Goal: Task Accomplishment & Management: Use online tool/utility

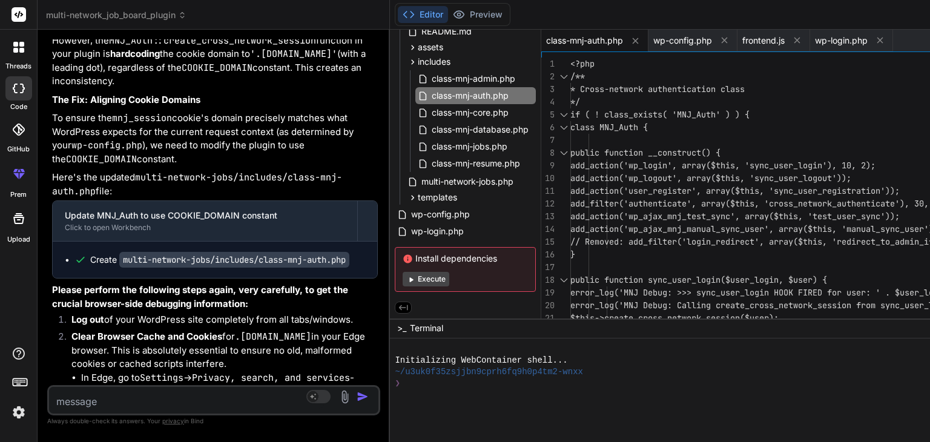
scroll to position [44476, 0]
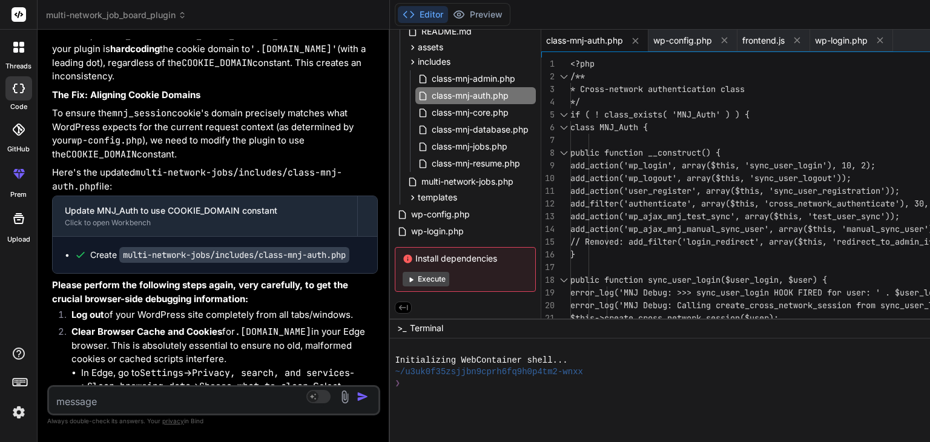
click at [593, 41] on span "class-mnj-auth.php" at bounding box center [584, 41] width 77 height 12
type textarea "<?php /** * Cross-network authentication class */ if ( ! class_exists( 'MNJ_Aut…"
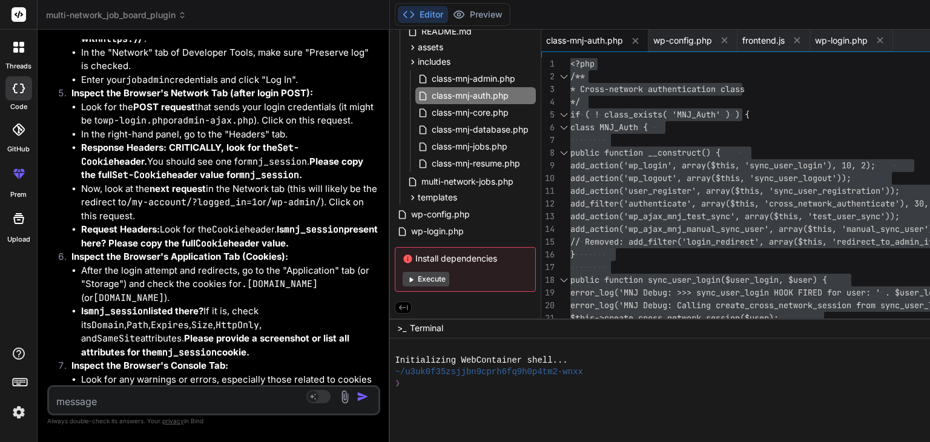
scroll to position [45034, 0]
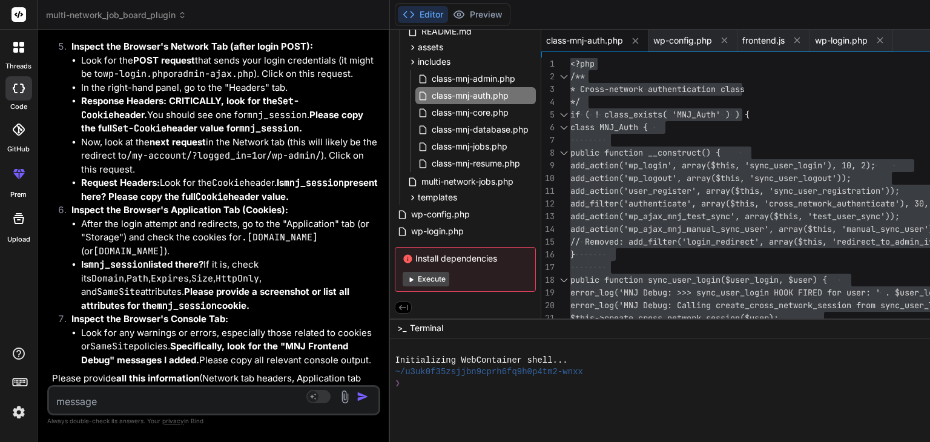
click at [75, 401] on textarea at bounding box center [186, 398] width 275 height 22
paste textarea "Parse error: syntax error, unexpected variable "$user" in /home/reliable/[DOMAI…"
type textarea "Parse error: syntax error, unexpected variable "$user" in /home/reliable/[DOMAI…"
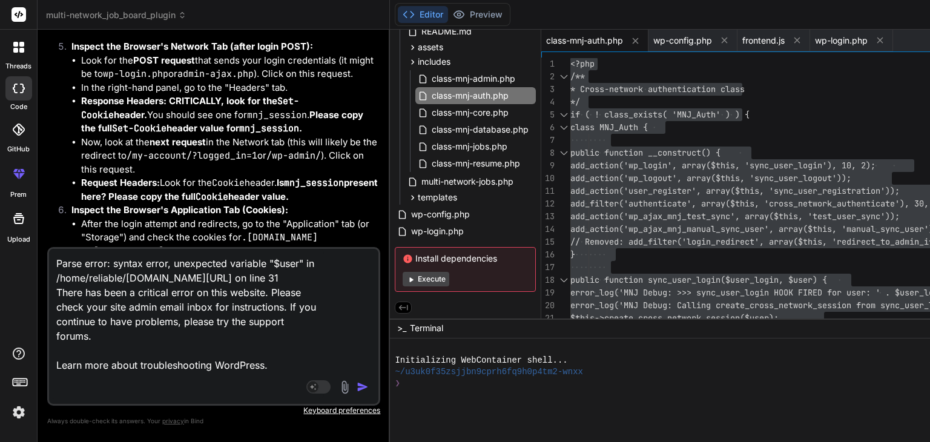
type textarea "x"
type textarea "Parse error: syntax error, unexpected variable "$user" in /home/reliable/[DOMAI…"
type textarea "x"
type textarea "Parse error: syntax error, unexpected variable "$user" in /home/reliable/[DOMAI…"
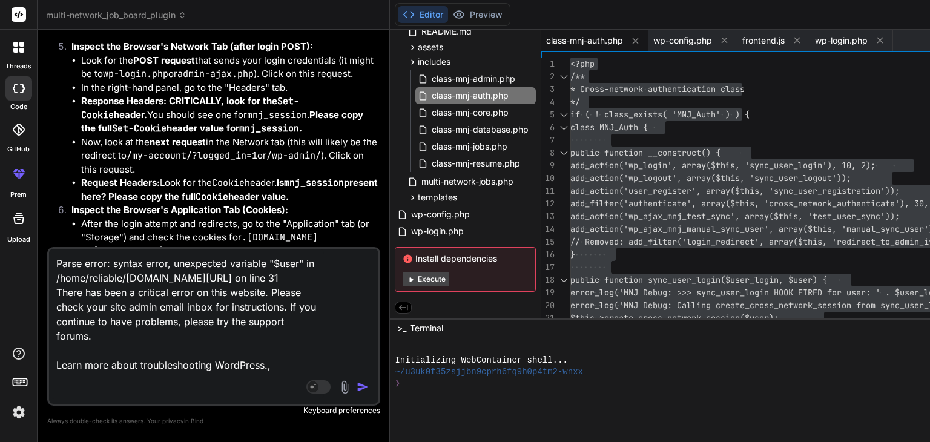
type textarea "x"
type textarea "Parse error: syntax error, unexpected variable "$user" in /home/reliable/[DOMAI…"
type textarea "x"
type textarea "Parse error: syntax error, unexpected variable "$user" in /home/reliable/[DOMAI…"
type textarea "x"
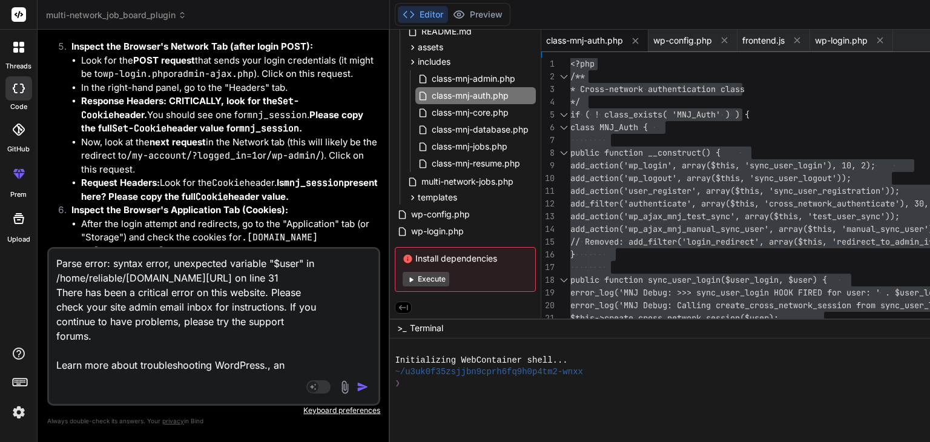
type textarea "Parse error: syntax error, unexpected variable "$user" in /home/reliable/[DOMAI…"
type textarea "x"
type textarea "Parse error: syntax error, unexpected variable "$user" in /home/reliable/[DOMAI…"
type textarea "x"
paste textarea "[[DATE] 22:48:03 UTC] MNJ Debug: wp_loaded fired. Current URL: [[DATE] 22:48:03…"
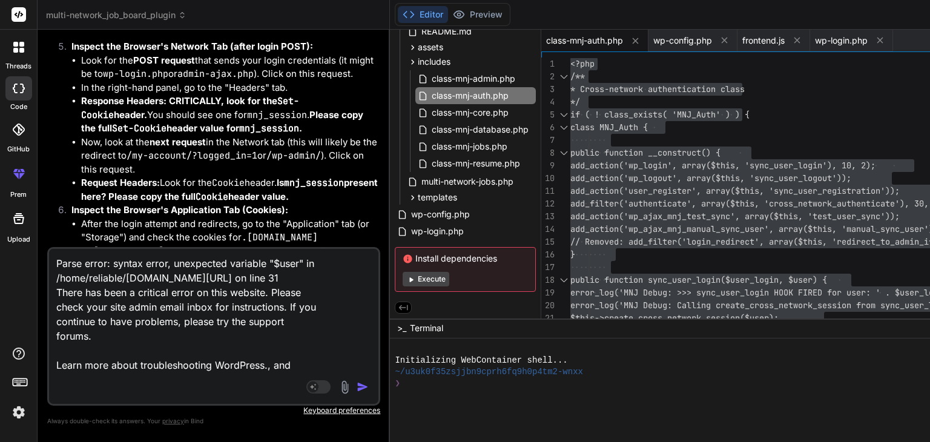
type textarea "Parse error: syntax error, unexpected variable "$user" in /home/reliable/[DOMAI…"
type textarea "x"
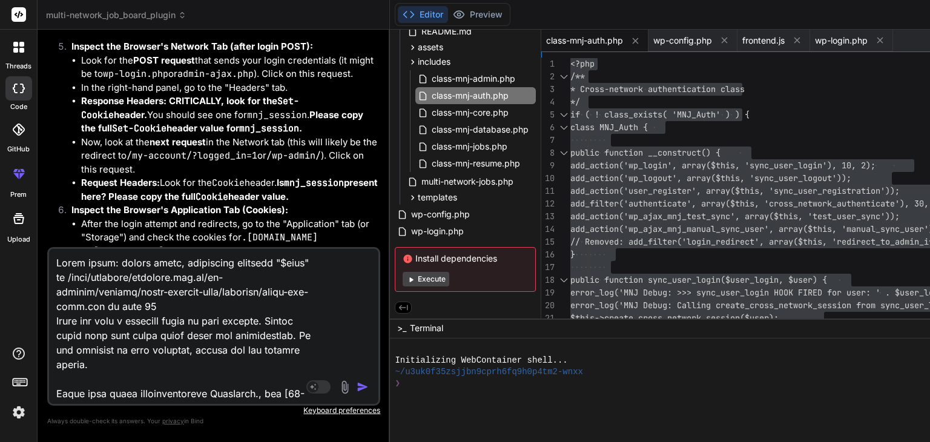
scroll to position [4881, 0]
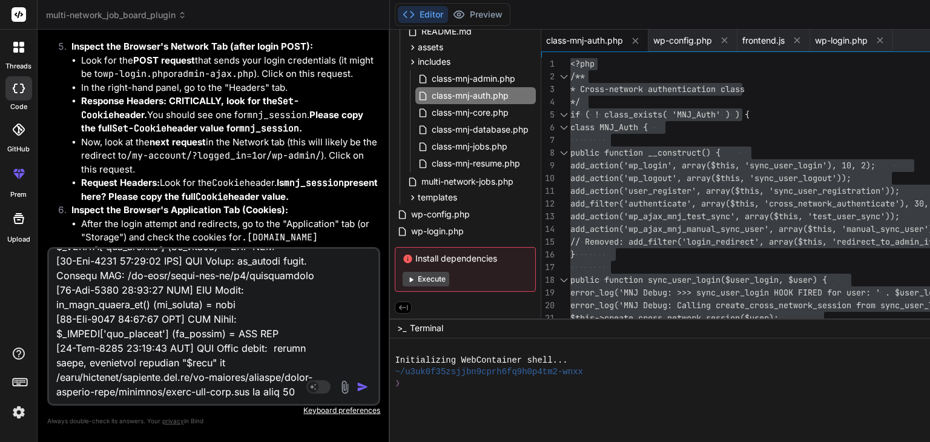
type textarea "Parse error: syntax error, unexpected variable "$user" in /home/reliable/[DOMAI…"
type textarea "x"
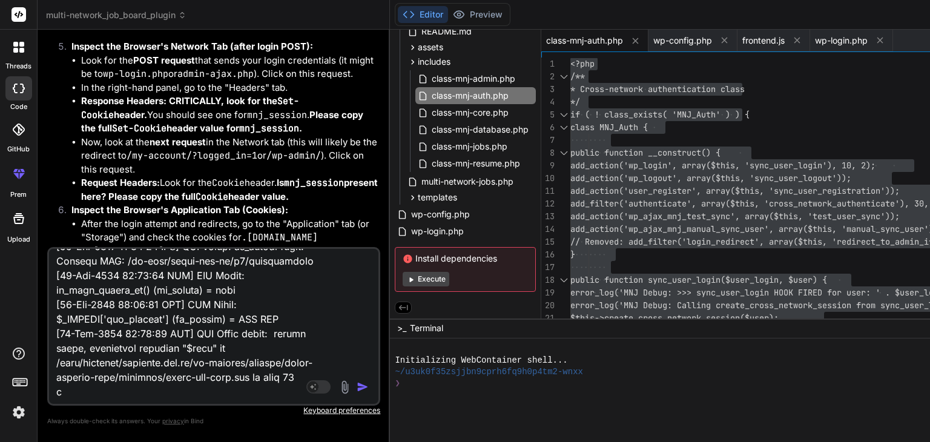
type textarea "Parse error: syntax error, unexpected variable "$user" in /home/reliable/[DOMAI…"
type textarea "x"
type textarea "Parse error: syntax error, unexpected variable "$user" in /home/reliable/[DOMAI…"
type textarea "x"
type textarea "Parse error: syntax error, unexpected variable "$user" in /home/reliable/[DOMAI…"
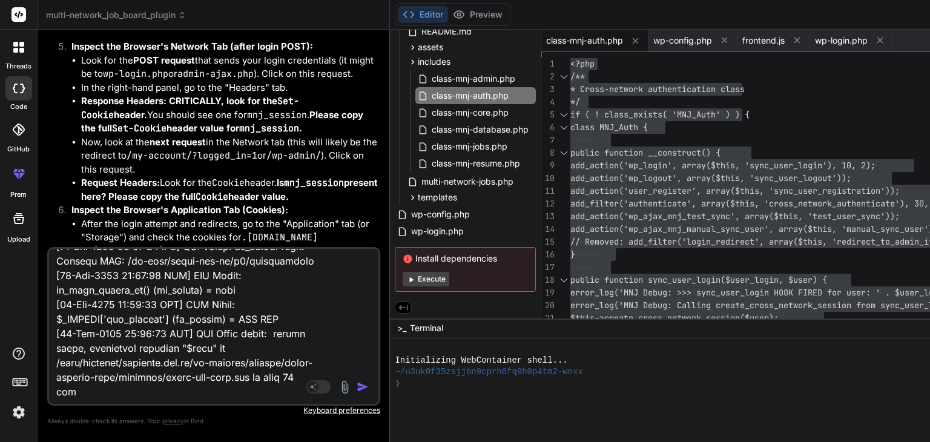
type textarea "x"
type textarea "Parse error: syntax error, unexpected variable "$user" in /home/reliable/[DOMAI…"
type textarea "x"
type textarea "Parse error: syntax error, unexpected variable "$user" in /home/reliable/[DOMAI…"
type textarea "x"
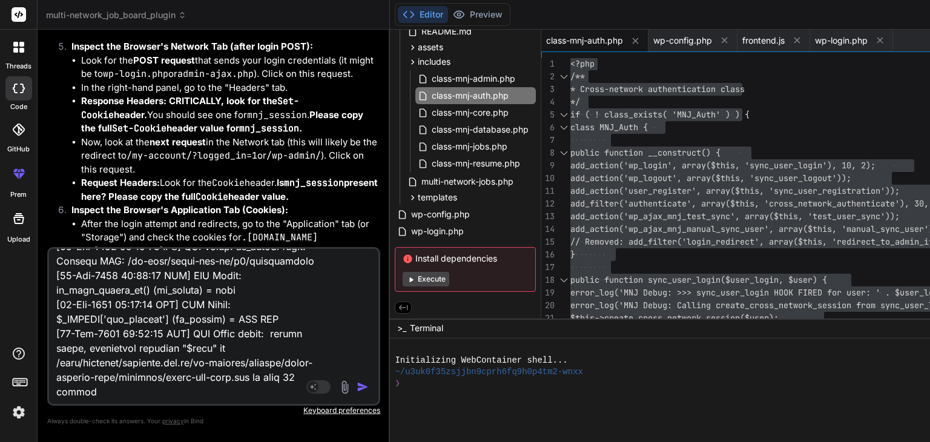
type textarea "Parse error: syntax error, unexpected variable "$user" in /home/reliable/[DOMAI…"
type textarea "x"
type textarea "Parse error: syntax error, unexpected variable "$user" in /home/reliable/[DOMAI…"
type textarea "x"
paste textarea "gA @ contentBundle.js:2 (anonymous) @ contentBundle.js:2 wA @ contentBundle.js:…"
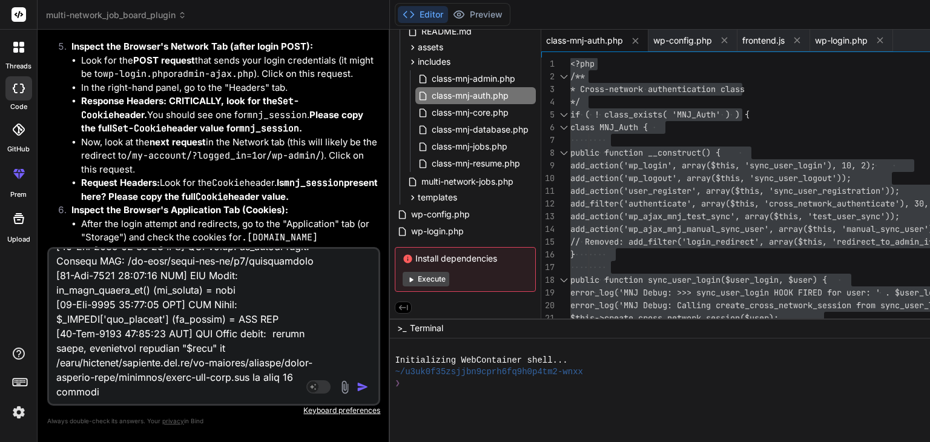
type textarea "Parse error: syntax error, unexpected variable "$user" in /home/reliable/[DOMAI…"
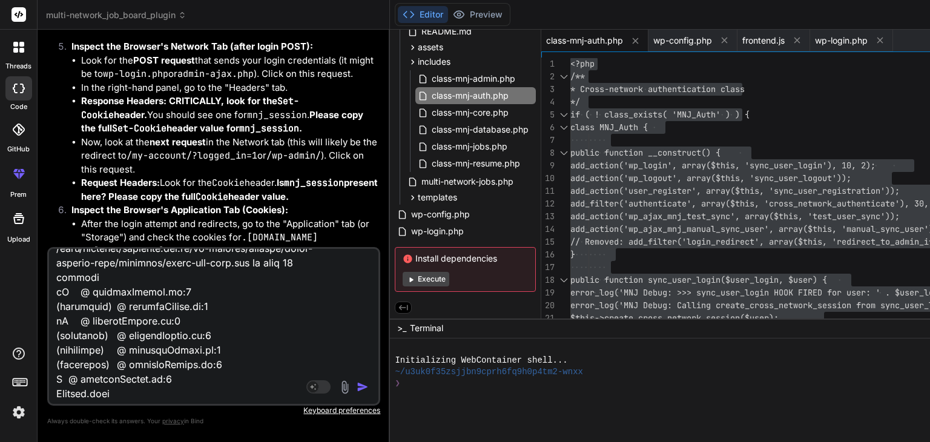
type textarea "x"
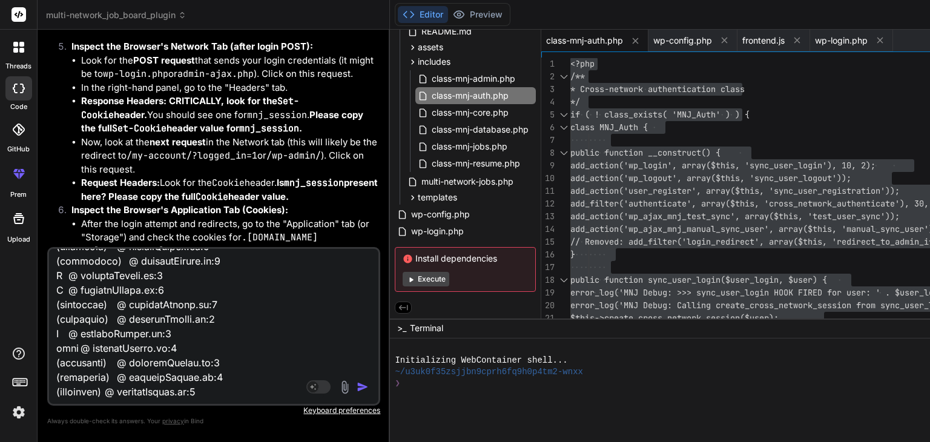
type textarea "Parse error: syntax error, unexpected variable "$user" in /home/reliable/[DOMAI…"
click at [369, 387] on img "button" at bounding box center [363, 387] width 12 height 12
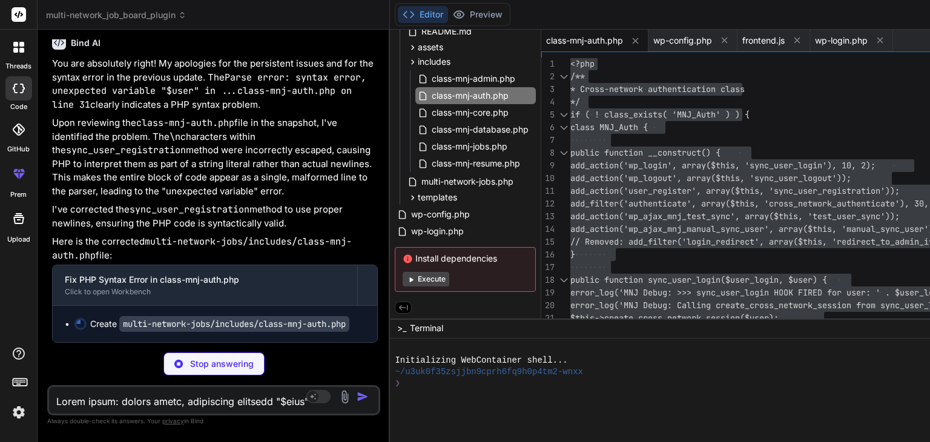
scroll to position [48865, 0]
type textarea "x"
type textarea "wp_send_json_success(array( 'message' => "Sync completed: {$success_count} succ…"
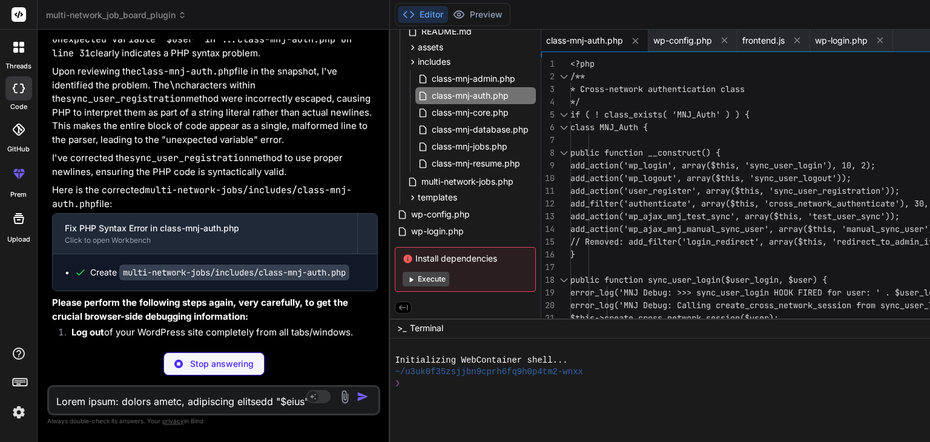
type textarea "x"
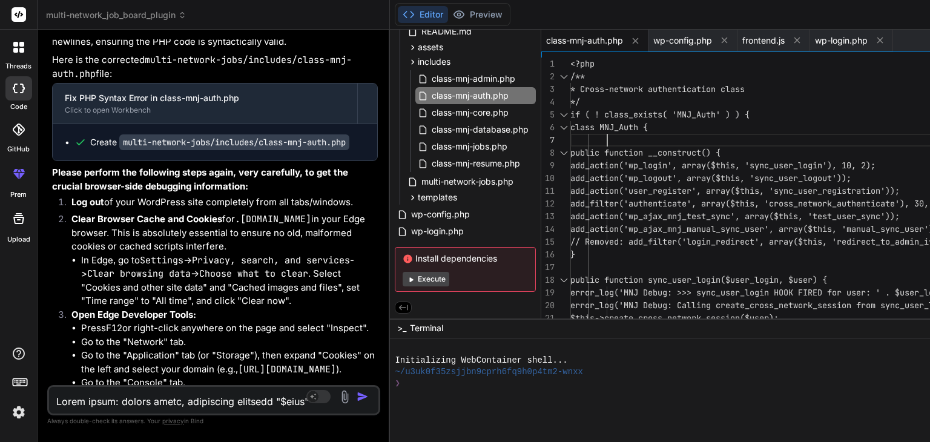
scroll to position [0, 0]
type textarea "<?php /** * Cross-network authentication class */ if ( ! class_exists( 'MNJ_Aut…"
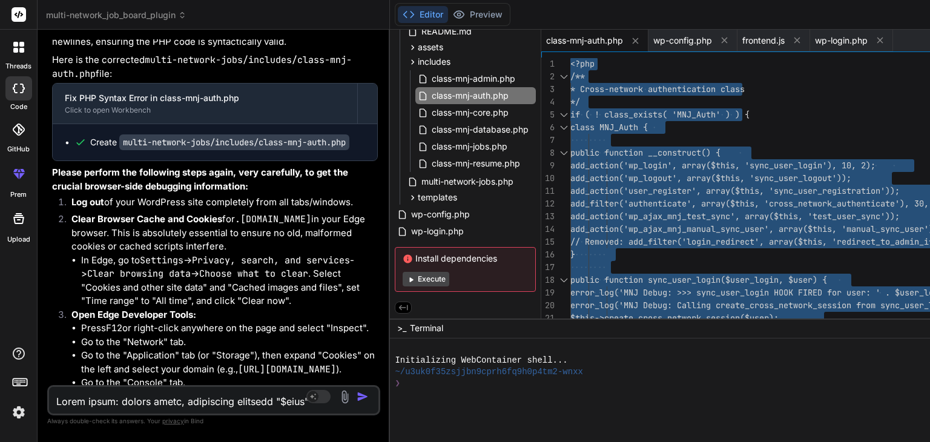
click at [134, 403] on textarea at bounding box center [186, 398] width 275 height 22
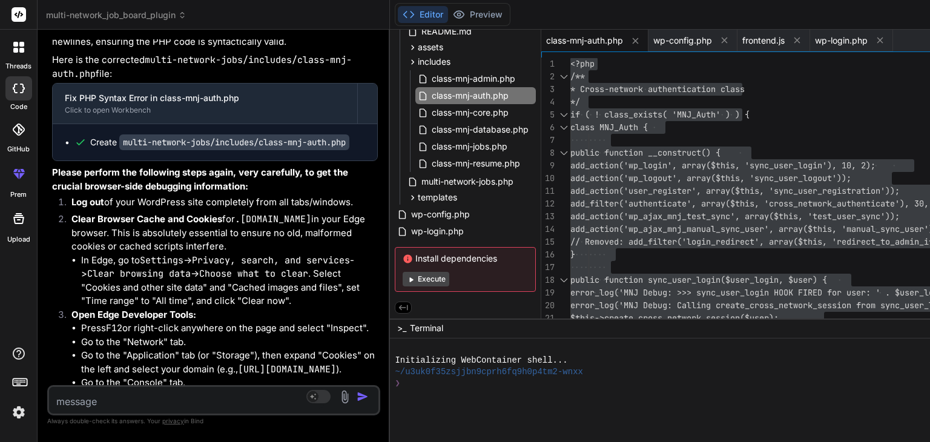
paste textarea "[[DATE] 00:18:56 UTC] MNJ Debug: wp_loaded fired. Current URL: /wp-admin/ [[DAT…"
type textarea "[[DATE] 00:18:56 UTC] MNJ Debug: wp_loaded fired. Current URL: /wp-admin/ [[DAT…"
type textarea "x"
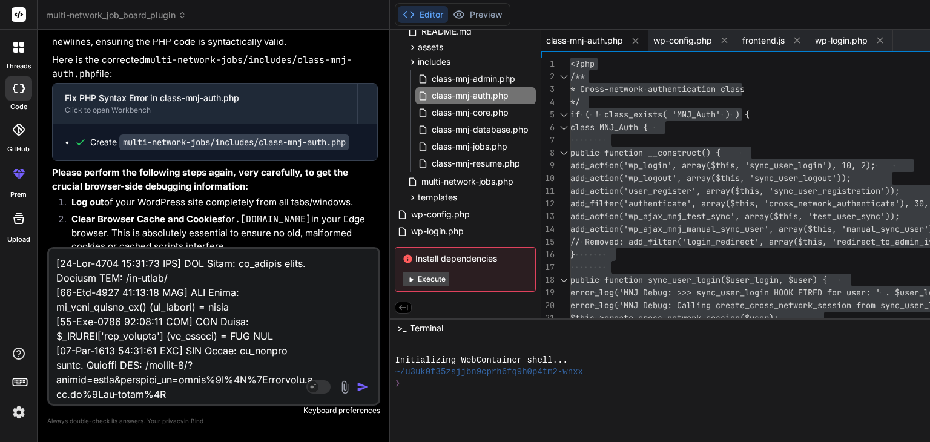
scroll to position [2049, 0]
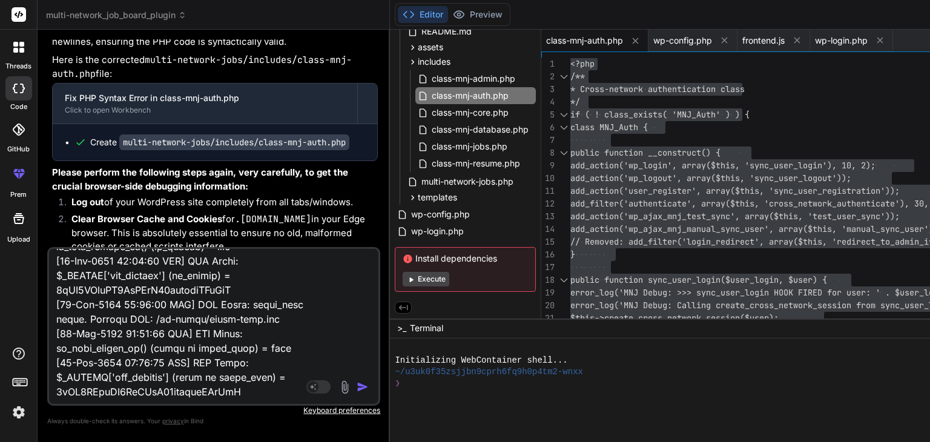
type textarea "[[DATE] 00:18:56 UTC] MNJ Debug: wp_loaded fired. Current URL: /wp-admin/ [[DAT…"
type textarea "x"
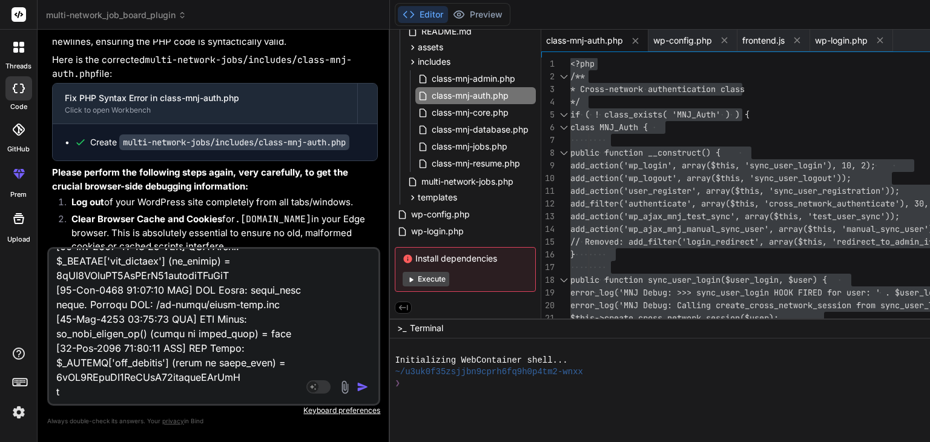
type textarea "[[DATE] 00:18:56 UTC] MNJ Debug: wp_loaded fired. Current URL: /wp-admin/ [[DAT…"
type textarea "x"
type textarea "[[DATE] 00:18:56 UTC] MNJ Debug: wp_loaded fired. Current URL: /wp-admin/ [[DAT…"
type textarea "x"
type textarea "[[DATE] 00:18:56 UTC] MNJ Debug: wp_loaded fired. Current URL: /wp-admin/ [[DAT…"
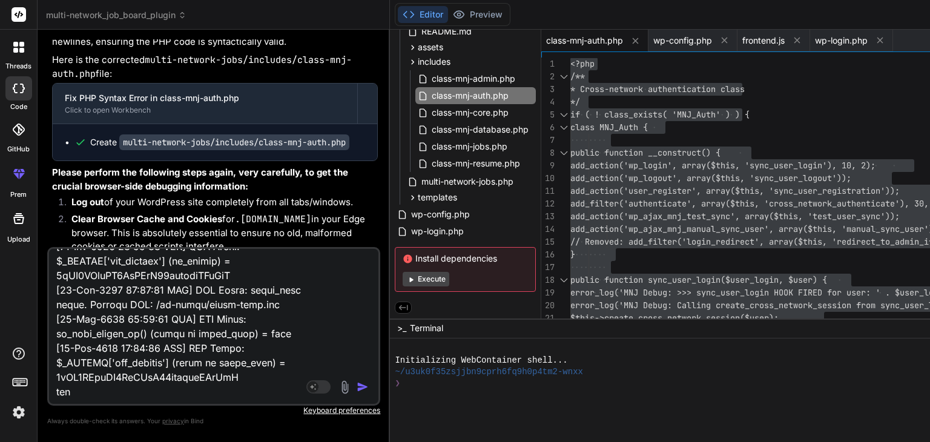
type textarea "x"
type textarea "[[DATE] 00:18:56 UTC] MNJ Debug: wp_loaded fired. Current URL: /wp-admin/ [[DAT…"
type textarea "x"
type textarea "[[DATE] 00:18:56 UTC] MNJ Debug: wp_loaded fired. Current URL: /wp-admin/ [[DAT…"
type textarea "x"
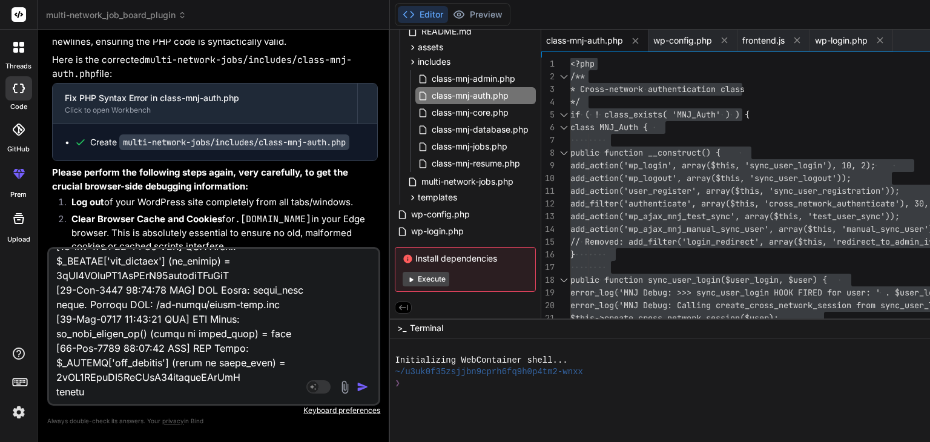
type textarea "[[DATE] 00:18:56 UTC] MNJ Debug: wp_loaded fired. Current URL: /wp-admin/ [[DAT…"
type textarea "x"
type textarea "[[DATE] 00:18:56 UTC] MNJ Debug: wp_loaded fired. Current URL: /wp-admin/ [[DAT…"
type textarea "x"
type textarea "[[DATE] 00:18:56 UTC] MNJ Debug: wp_loaded fired. Current URL: /wp-admin/ [[DAT…"
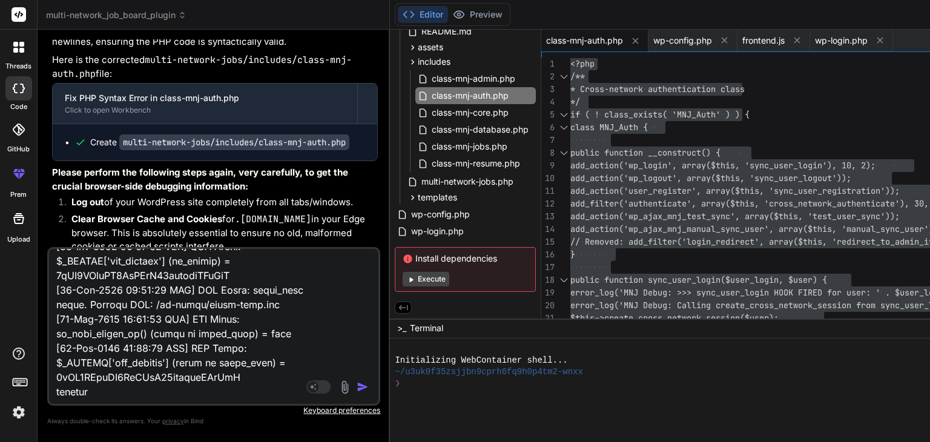
type textarea "x"
type textarea "[[DATE] 00:18:56 UTC] MNJ Debug: wp_loaded fired. Current URL: /wp-admin/ [[DAT…"
type textarea "x"
type textarea "[[DATE] 00:18:56 UTC] MNJ Debug: wp_loaded fired. Current URL: /wp-admin/ [[DAT…"
type textarea "x"
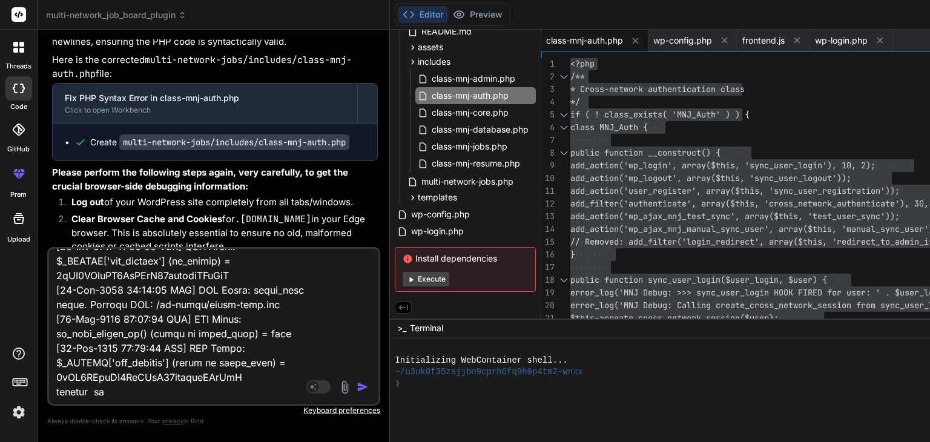
type textarea "[[DATE] 00:18:56 UTC] MNJ Debug: wp_loaded fired. Current URL: /wp-admin/ [[DAT…"
type textarea "x"
type textarea "[[DATE] 00:18:56 UTC] MNJ Debug: wp_loaded fired. Current URL: /wp-admin/ [[DAT…"
type textarea "x"
type textarea "[[DATE] 00:18:56 UTC] MNJ Debug: wp_loaded fired. Current URL: /wp-admin/ [[DAT…"
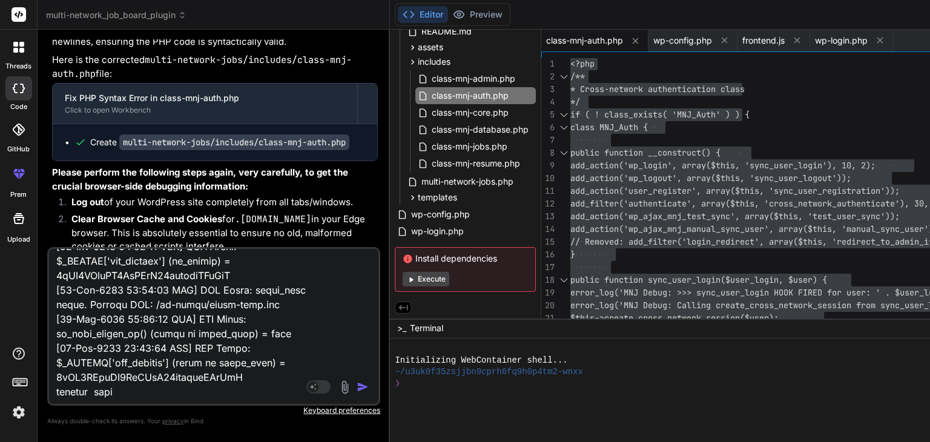
type textarea "x"
type textarea "[[DATE] 00:18:56 UTC] MNJ Debug: wp_loaded fired. Current URL: /wp-admin/ [[DAT…"
type textarea "x"
type textarea "[[DATE] 00:18:56 UTC] MNJ Debug: wp_loaded fired. Current URL: /wp-admin/ [[DAT…"
type textarea "x"
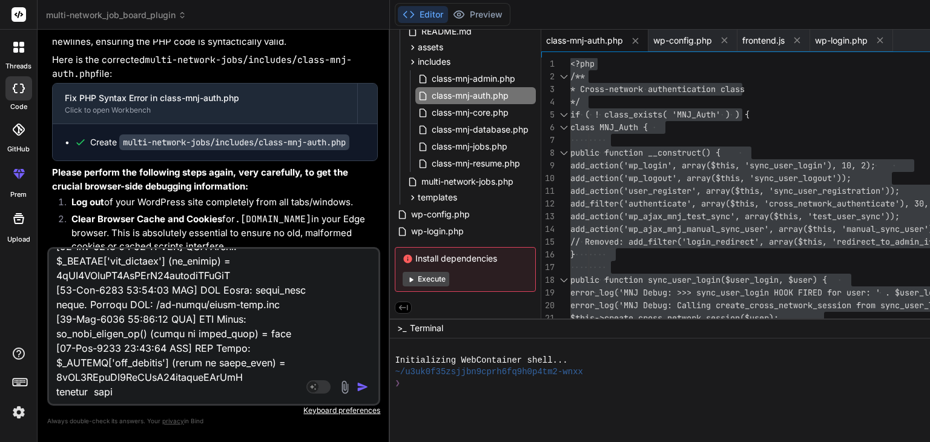
type textarea "[[DATE] 00:18:56 UTC] MNJ Debug: wp_loaded fired. Current URL: /wp-admin/ [[DAT…"
type textarea "x"
type textarea "[[DATE] 00:18:56 UTC] MNJ Debug: wp_loaded fired. Current URL: /wp-admin/ [[DAT…"
type textarea "x"
type textarea "[[DATE] 00:18:56 UTC] MNJ Debug: wp_loaded fired. Current URL: /wp-admin/ [[DAT…"
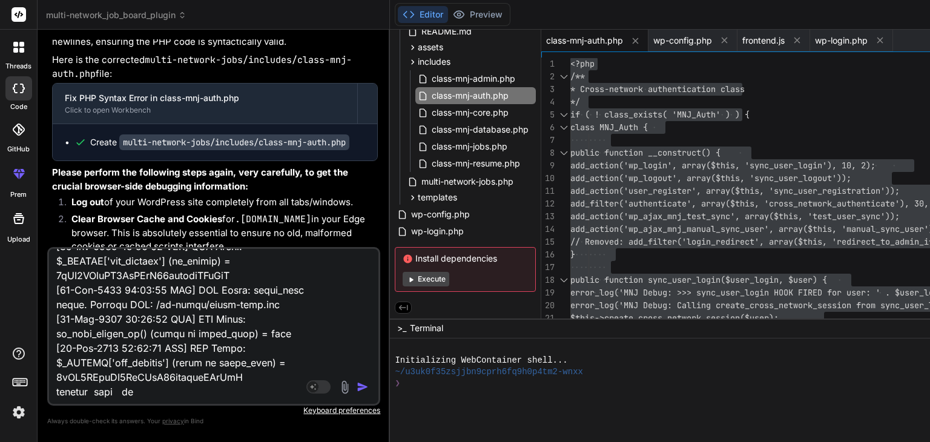
type textarea "x"
paste textarea "[[DATE] 00:18:56 UTC] MNJ Debug: wp_loaded fired. Current URL: /wp-admin/ [[DAT…"
type textarea "[[DATE] 00:18:56 UTC] MNJ Debug: wp_loaded fired. Current URL: /wp-admin/ [[DAT…"
type textarea "x"
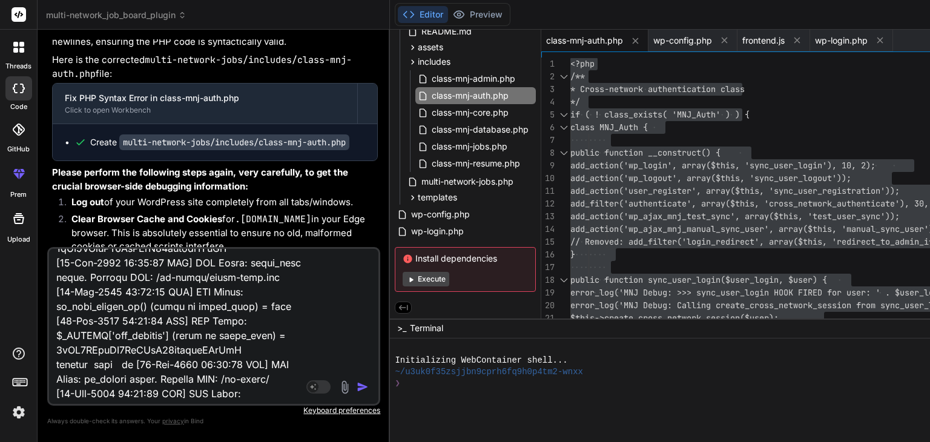
scroll to position [4228, 0]
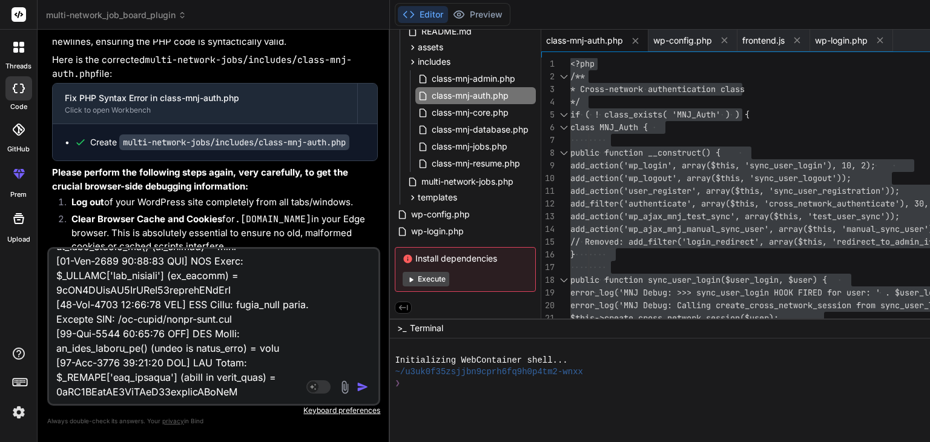
type textarea "[[DATE] 00:18:56 UTC] MNJ Debug: wp_loaded fired. Current URL: /wp-admin/ [[DAT…"
type textarea "x"
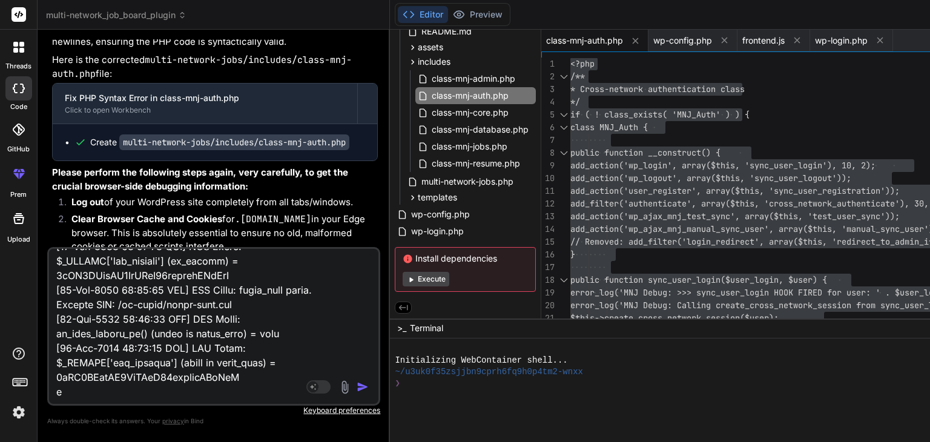
type textarea "[[DATE] 00:18:56 UTC] MNJ Debug: wp_loaded fired. Current URL: /wp-admin/ [[DAT…"
type textarea "x"
type textarea "[[DATE] 00:18:56 UTC] MNJ Debug: wp_loaded fired. Current URL: /wp-admin/ [[DAT…"
type textarea "x"
type textarea "[[DATE] 00:18:56 UTC] MNJ Debug: wp_loaded fired. Current URL: /wp-admin/ [[DAT…"
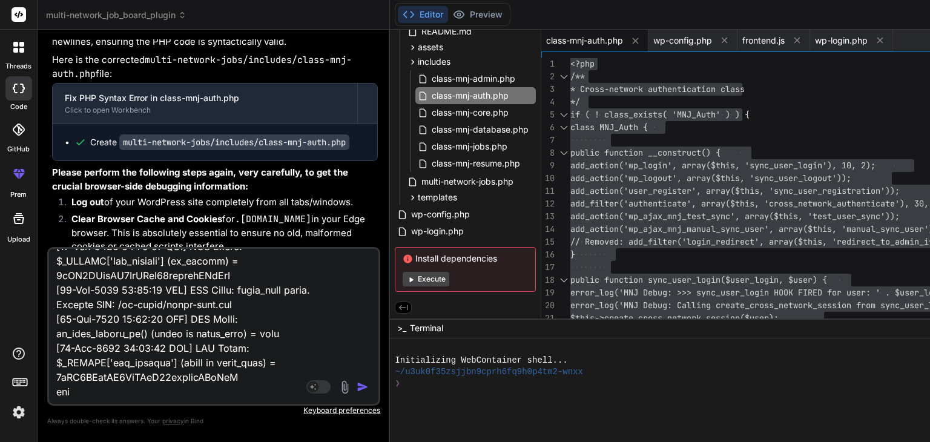
type textarea "x"
type textarea "[[DATE] 00:18:56 UTC] MNJ Debug: wp_loaded fired. Current URL: /wp-admin/ [[DAT…"
type textarea "x"
type textarea "[[DATE] 00:18:56 UTC] MNJ Debug: wp_loaded fired. Current URL: /wp-admin/ [[DAT…"
type textarea "x"
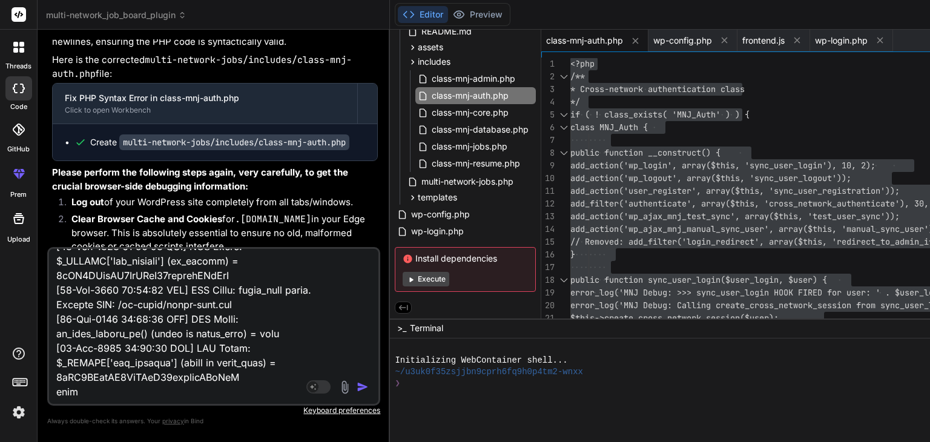
type textarea "[[DATE] 00:18:56 UTC] MNJ Debug: wp_loaded fired. Current URL: /wp-admin/ [[DAT…"
type textarea "x"
type textarea "[[DATE] 00:18:56 UTC] MNJ Debug: wp_loaded fired. Current URL: /wp-admin/ [[DAT…"
type textarea "x"
type textarea "[[DATE] 00:18:56 UTC] MNJ Debug: wp_loaded fired. Current URL: /wp-admin/ [[DAT…"
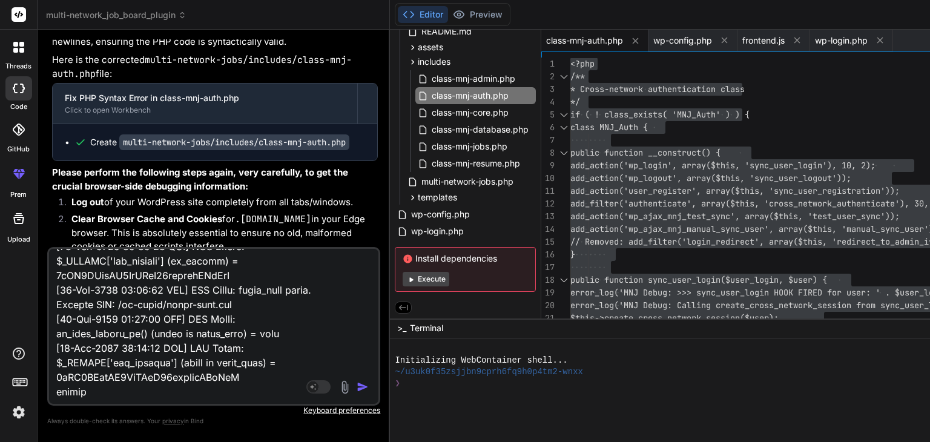
type textarea "x"
type textarea "[[DATE] 00:18:56 UTC] MNJ Debug: wp_loaded fired. Current URL: /wp-admin/ [[DAT…"
type textarea "x"
type textarea "[[DATE] 00:18:56 UTC] MNJ Debug: wp_loaded fired. Current URL: /wp-admin/ [[DAT…"
type textarea "x"
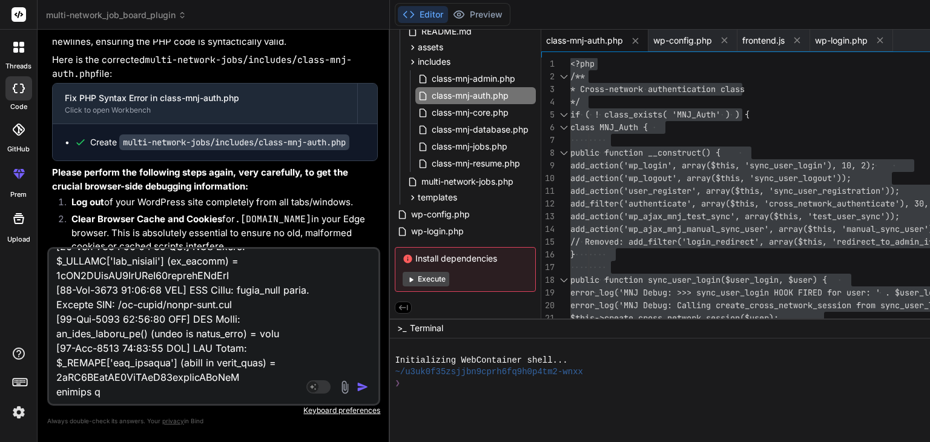
type textarea "[[DATE] 00:18:56 UTC] MNJ Debug: wp_loaded fired. Current URL: /wp-admin/ [[DAT…"
type textarea "x"
type textarea "[[DATE] 00:18:56 UTC] MNJ Debug: wp_loaded fired. Current URL: /wp-admin/ [[DAT…"
type textarea "x"
type textarea "[[DATE] 00:18:56 UTC] MNJ Debug: wp_loaded fired. Current URL: /wp-admin/ [[DAT…"
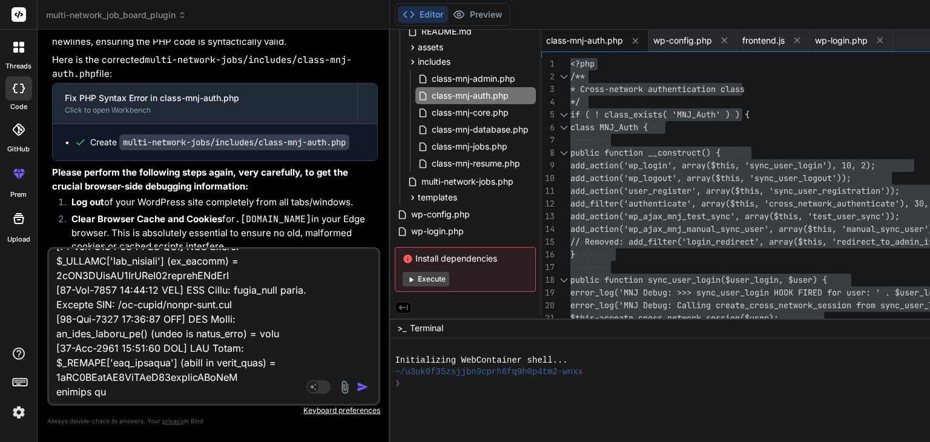
type textarea "x"
type textarea "[[DATE] 00:18:56 UTC] MNJ Debug: wp_loaded fired. Current URL: /wp-admin/ [[DAT…"
type textarea "x"
type textarea "[[DATE] 00:18:56 UTC] MNJ Debug: wp_loaded fired. Current URL: /wp-admin/ [[DAT…"
type textarea "x"
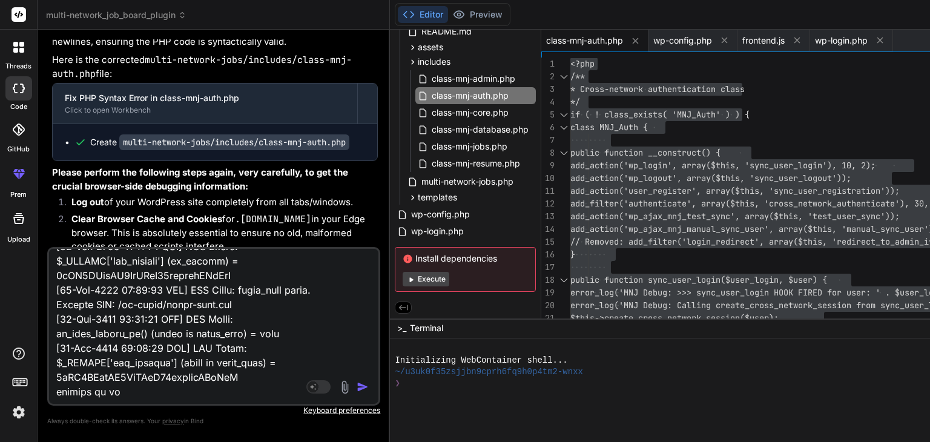
type textarea "[[DATE] 00:18:56 UTC] MNJ Debug: wp_loaded fired. Current URL: /wp-admin/ [[DAT…"
type textarea "x"
type textarea "[[DATE] 00:18:56 UTC] MNJ Debug: wp_loaded fired. Current URL: /wp-admin/ [[DAT…"
type textarea "x"
type textarea "[[DATE] 00:18:56 UTC] MNJ Debug: wp_loaded fired. Current URL: /wp-admin/ [[DAT…"
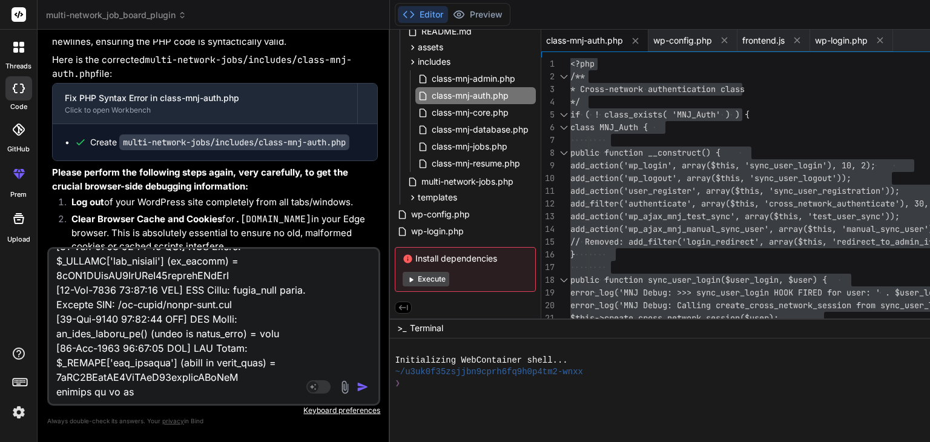
type textarea "x"
type textarea "[[DATE] 00:18:56 UTC] MNJ Debug: wp_loaded fired. Current URL: /wp-admin/ [[DAT…"
type textarea "x"
type textarea "[[DATE] 00:18:56 UTC] MNJ Debug: wp_loaded fired. Current URL: /wp-admin/ [[DAT…"
type textarea "x"
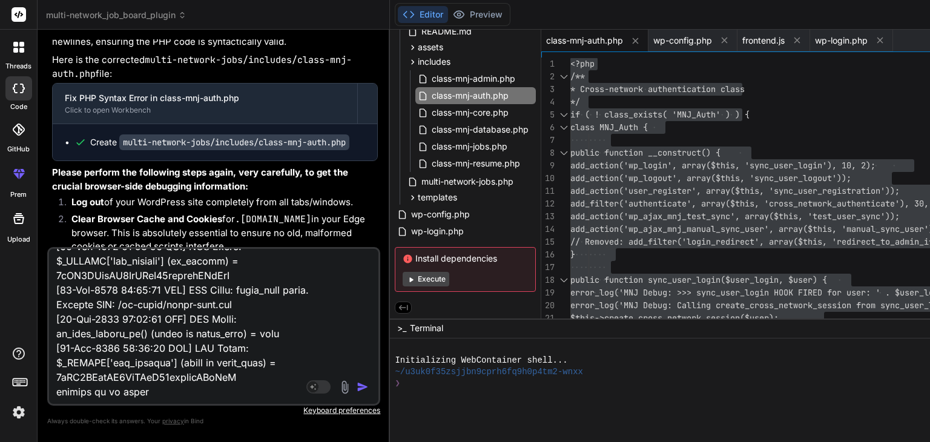
type textarea "[[DATE] 00:18:56 UTC] MNJ Debug: wp_loaded fired. Current URL: /wp-admin/ [[DAT…"
type textarea "x"
type textarea "[[DATE] 00:18:56 UTC] MNJ Debug: wp_loaded fired. Current URL: /wp-admin/ [[DAT…"
type textarea "x"
type textarea "[[DATE] 00:18:56 UTC] MNJ Debug: wp_loaded fired. Current URL: /wp-admin/ [[DAT…"
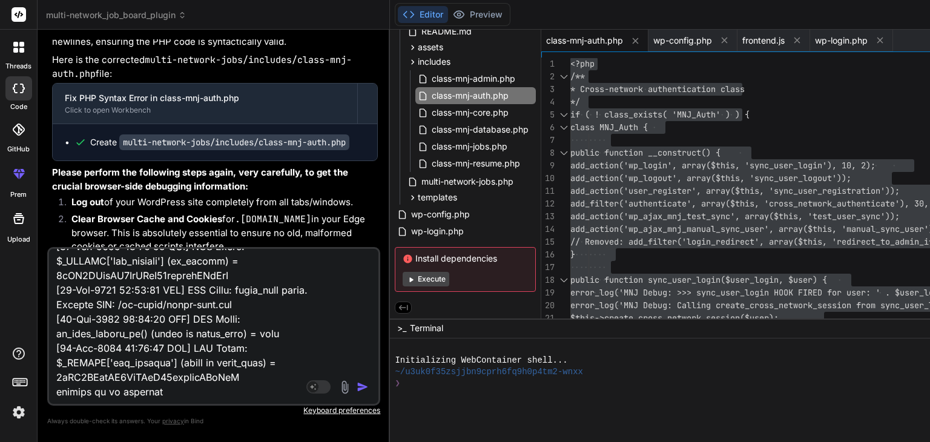
type textarea "x"
type textarea "[[DATE] 00:18:56 UTC] MNJ Debug: wp_loaded fired. Current URL: /wp-admin/ [[DAT…"
type textarea "x"
type textarea "[[DATE] 00:18:56 UTC] MNJ Debug: wp_loaded fired. Current URL: /wp-admin/ [[DAT…"
type textarea "x"
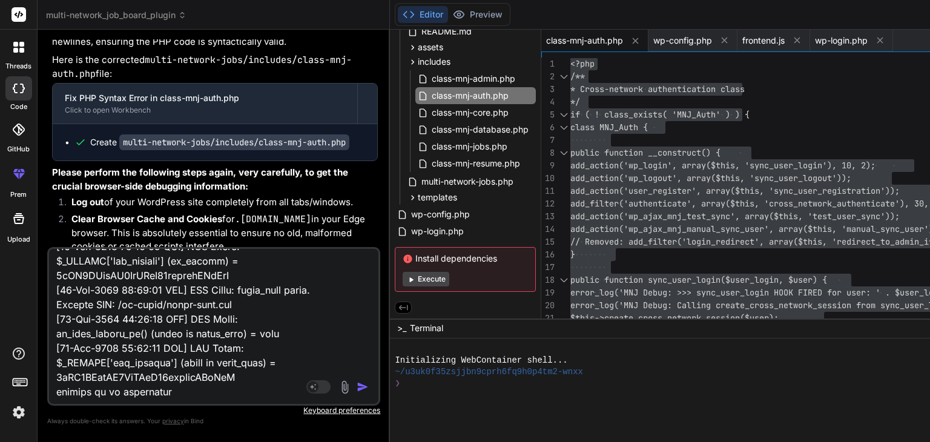
type textarea "[[DATE] 00:18:56 UTC] MNJ Debug: wp_loaded fired. Current URL: /wp-admin/ [[DAT…"
type textarea "x"
type textarea "[[DATE] 00:18:56 UTC] MNJ Debug: wp_loaded fired. Current URL: /wp-admin/ [[DAT…"
type textarea "x"
type textarea "[[DATE] 00:18:56 UTC] MNJ Debug: wp_loaded fired. Current URL: /wp-admin/ [[DAT…"
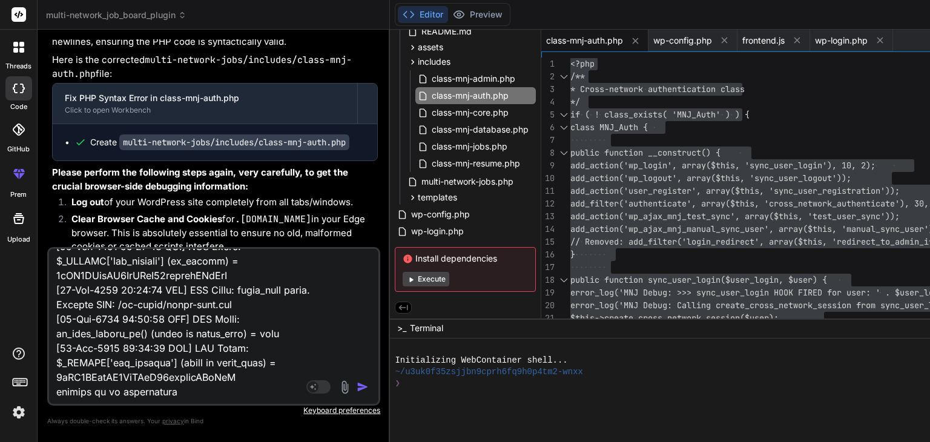
type textarea "x"
type textarea "[[DATE] 00:18:56 UTC] MNJ Debug: wp_loaded fired. Current URL: /wp-admin/ [[DAT…"
type textarea "x"
type textarea "[[DATE] 00:18:56 UTC] MNJ Debug: wp_loaded fired. Current URL: /wp-admin/ [[DAT…"
type textarea "x"
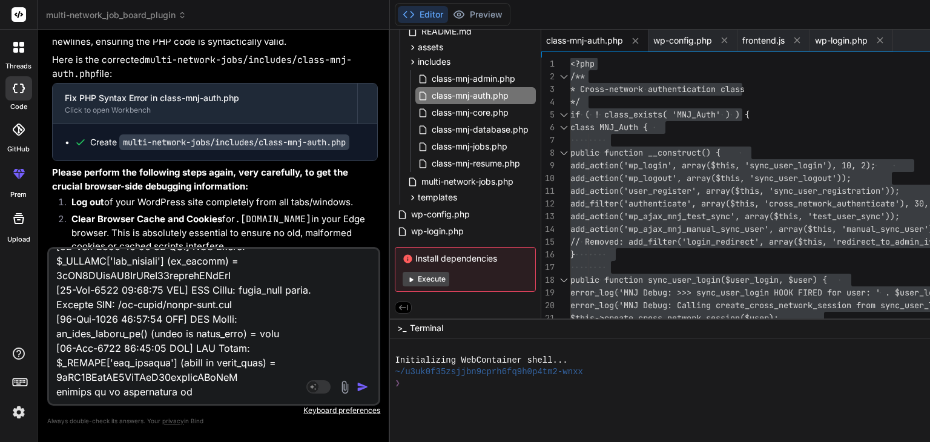
paste textarea "L_IPSUMDO_SITA consec .adipisci.eli.se / 9415-69-28D51:45:96.213E 72 Tempor inc…"
type textarea "[[DATE] 00:18:56 UTC] MNJ Debug: wp_loaded fired. Current URL: /wp-admin/ [[DAT…"
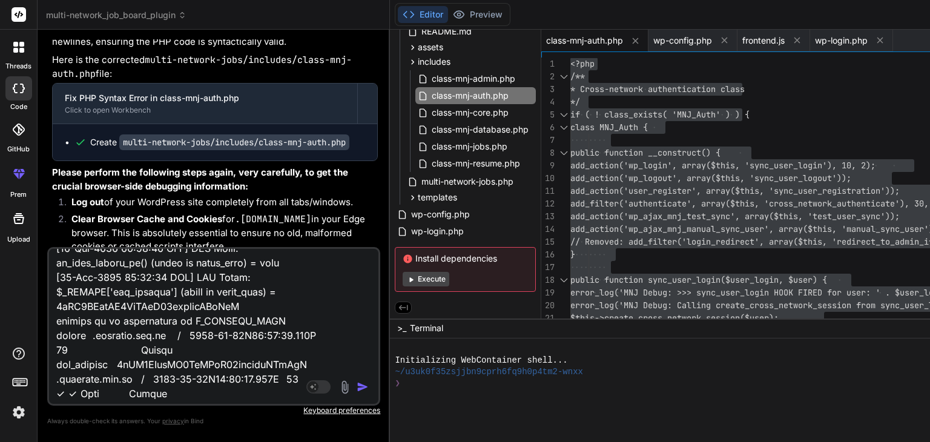
type textarea "x"
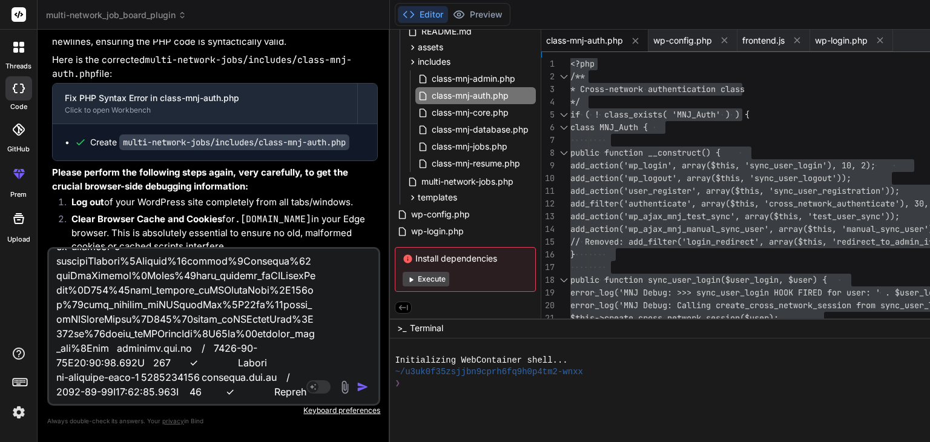
type textarea "[[DATE] 00:18:56 UTC] MNJ Debug: wp_loaded fired. Current URL: /wp-admin/ [[DAT…"
click at [369, 384] on img "button" at bounding box center [363, 387] width 12 height 12
type textarea "x"
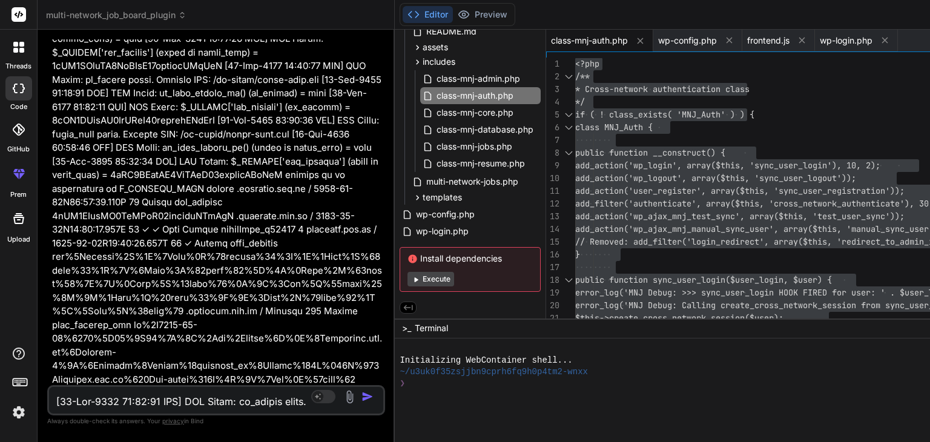
scroll to position [51307, 0]
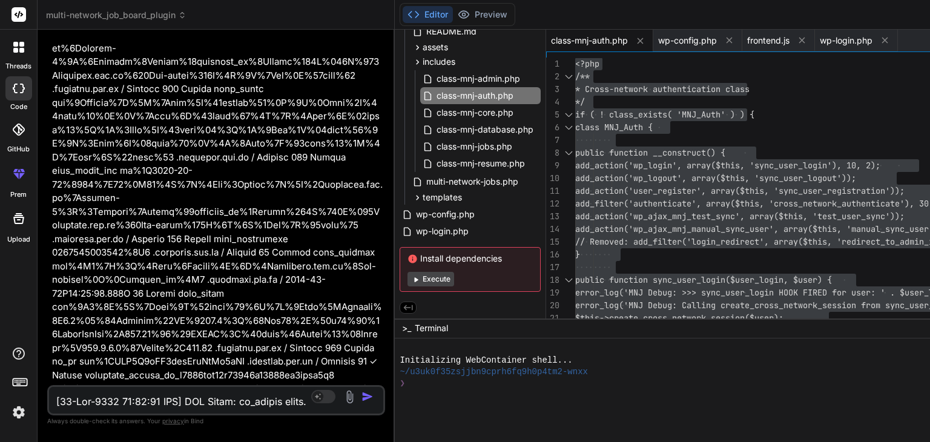
scroll to position [52724, 0]
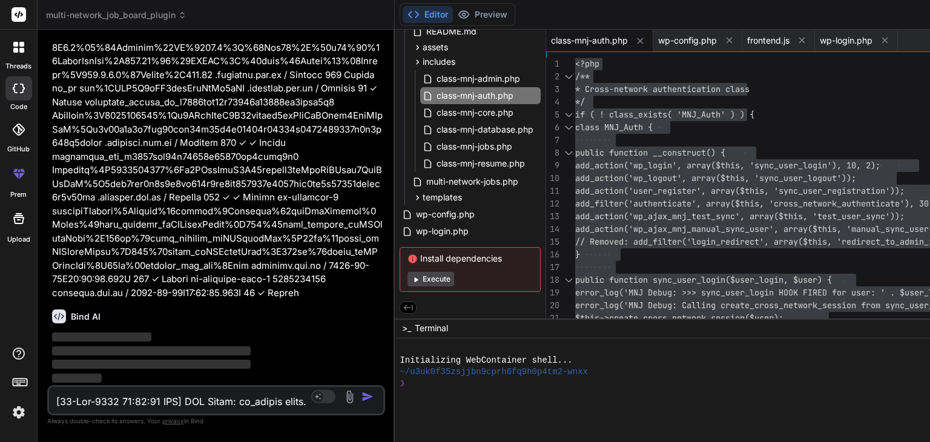
click at [347, 303] on div "Bind AI ‌ ‌ ‌ ‌" at bounding box center [217, 342] width 330 height 85
drag, startPoint x: 347, startPoint y: 303, endPoint x: 353, endPoint y: 324, distance: 22.8
click at [353, 324] on div "Bind AI ‌ ‌ ‌ ‌" at bounding box center [217, 342] width 330 height 85
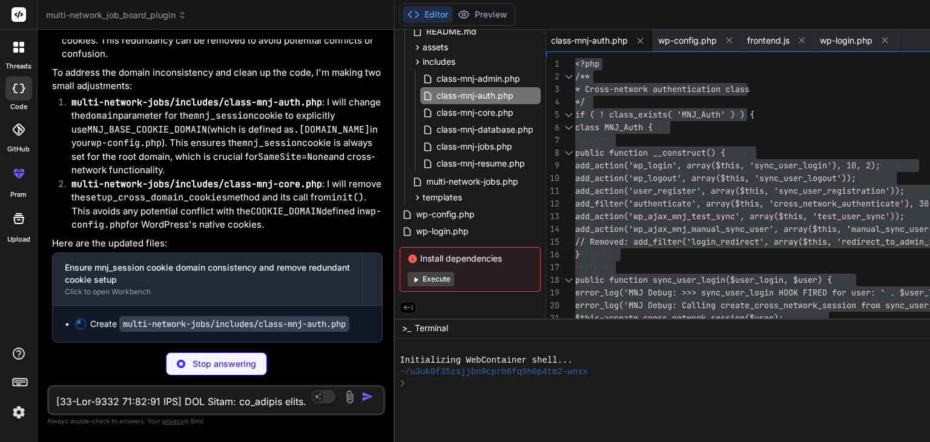
type textarea "x"
type textarea "wp_send_json_success(array( 'message' => "Sync completed: {$success_count} succ…"
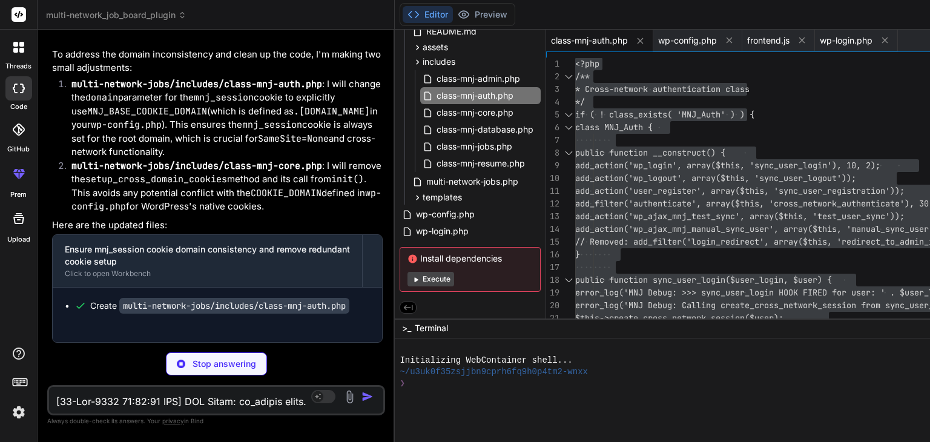
type textarea "x"
type textarea "check_ajax_referer('mnj_nonce', 'nonce'); $auth = new MNJ_Auth(); $result = $au…"
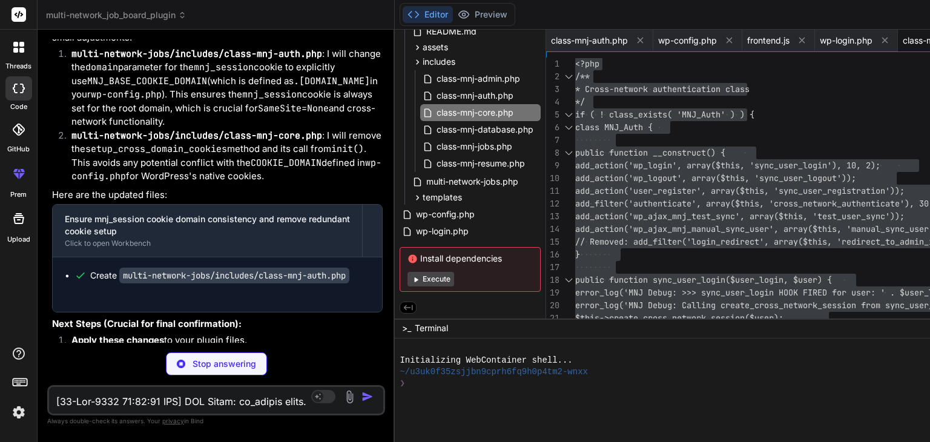
type textarea "x"
